Goal: Find specific page/section: Find specific page/section

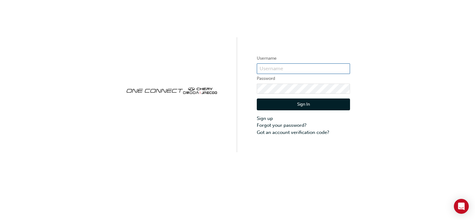
type input "ONE00331"
click at [309, 104] on button "Sign In" at bounding box center [303, 104] width 93 height 12
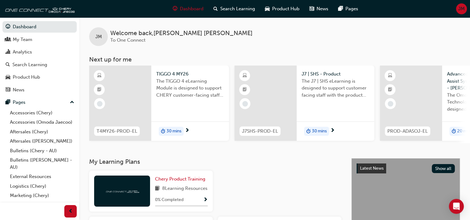
scroll to position [25, 0]
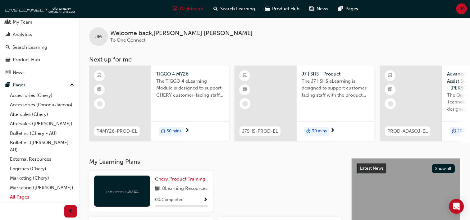
click at [21, 199] on link "All Pages" at bounding box center [41, 197] width 69 height 10
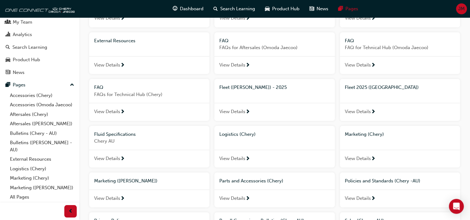
scroll to position [117, 0]
click at [241, 110] on span "View Details" at bounding box center [232, 110] width 26 height 7
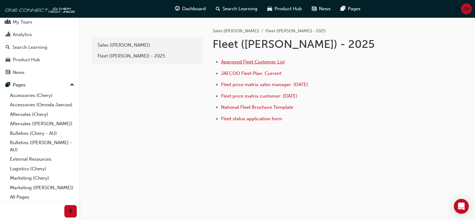
click at [263, 60] on span "Approved Fleet Customer List" at bounding box center [253, 62] width 64 height 6
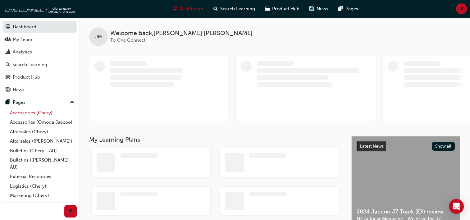
click at [21, 114] on link "Accessories (Chery)" at bounding box center [41, 113] width 69 height 10
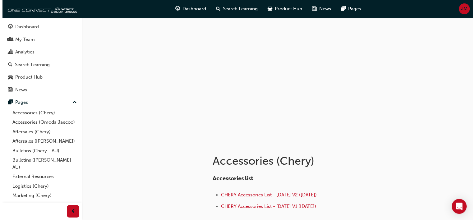
scroll to position [25, 0]
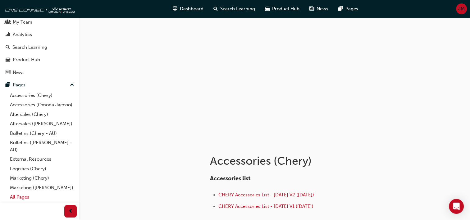
click at [19, 197] on link "All Pages" at bounding box center [41, 197] width 69 height 10
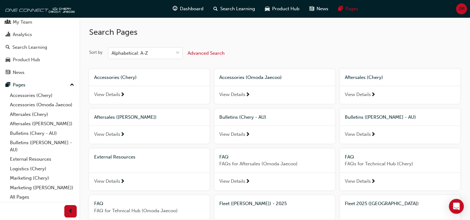
click at [269, 204] on span "Fleet ([PERSON_NAME]) - 2025" at bounding box center [252, 204] width 67 height 6
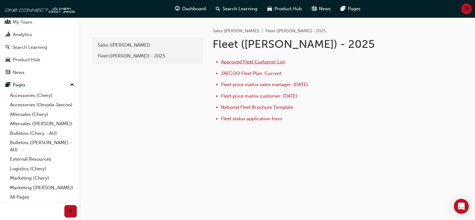
click at [271, 62] on span "Approved Fleet Customer List" at bounding box center [253, 62] width 64 height 6
